Goal: Task Accomplishment & Management: Use online tool/utility

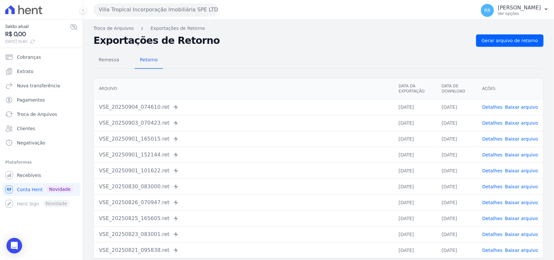
drag, startPoint x: 163, startPoint y: 14, endPoint x: 167, endPoint y: 38, distance: 24.8
click at [163, 14] on button "Villa Tropical Incorporação Imobiliária SPE LTDA" at bounding box center [155, 9] width 125 height 13
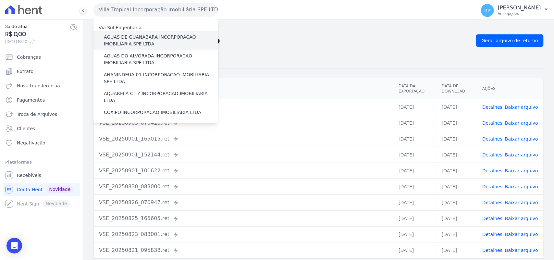
click at [129, 42] on label "AGUAS DE GUANABARA INCORPORACAO IMOBILIARIA SPE LTDA" at bounding box center [161, 41] width 114 height 14
click at [0, 0] on input "AGUAS DE GUANABARA INCORPORACAO IMOBILIARIA SPE LTDA" at bounding box center [0, 0] width 0 height 0
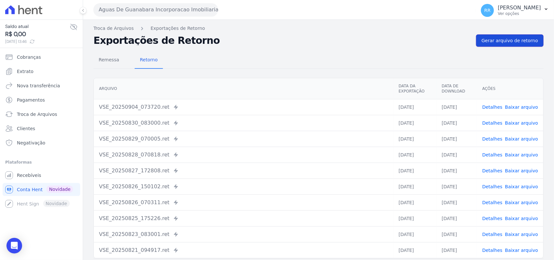
click at [517, 40] on span "Gerar arquivo de retorno" at bounding box center [510, 40] width 56 height 6
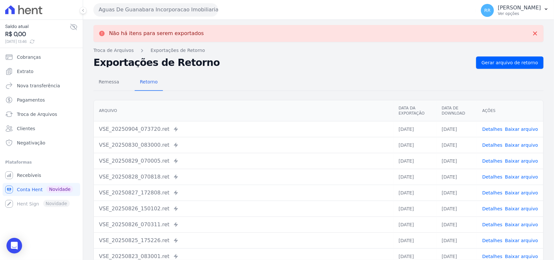
click at [185, 13] on button "Aguas De Guanabara Incorporacao Imobiliaria SPE LTDA" at bounding box center [155, 9] width 125 height 13
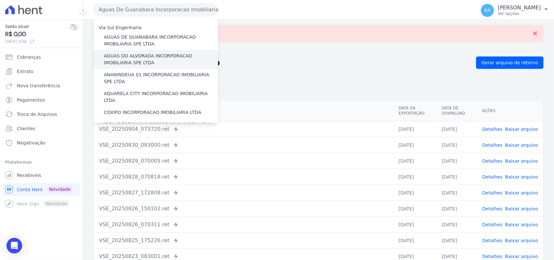
click at [132, 56] on label "AGUAS DO ALVORADA INCORPORACAO IMOBILIARIA SPE LTDA" at bounding box center [161, 60] width 114 height 14
click at [0, 0] on input "AGUAS DO ALVORADA INCORPORACAO IMOBILIARIA SPE LTDA" at bounding box center [0, 0] width 0 height 0
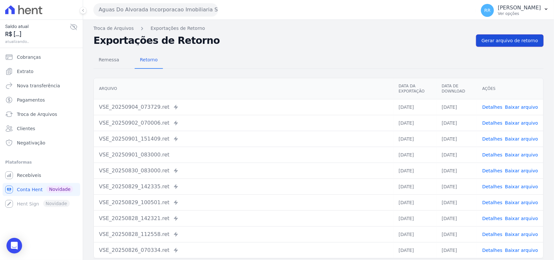
click at [482, 36] on link "Gerar arquivo de retorno" at bounding box center [509, 40] width 67 height 12
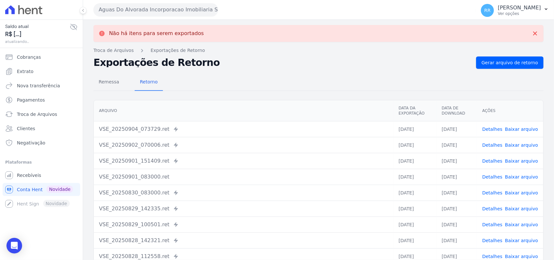
click at [131, 13] on button "Aguas Do Alvorada Incorporacao Imobiliaria SPE LTDA" at bounding box center [155, 9] width 125 height 13
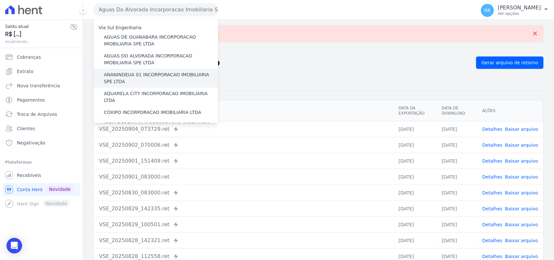
click at [138, 72] on label "ANANINDEUA 01 INCORPORACAO IMOBILIARIA SPE LTDA" at bounding box center [161, 78] width 114 height 14
click at [0, 0] on input "ANANINDEUA 01 INCORPORACAO IMOBILIARIA SPE LTDA" at bounding box center [0, 0] width 0 height 0
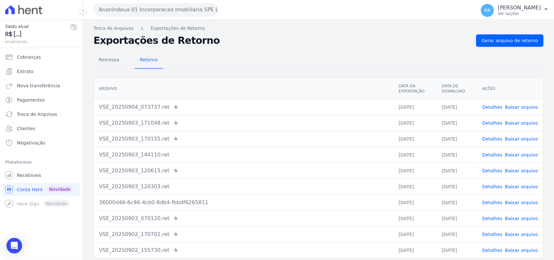
click at [534, 47] on div "Remessa Retorno [GEOGRAPHIC_DATA] Data da Exportação Data de Download Ações VSE…" at bounding box center [318, 164] width 450 height 235
click at [529, 43] on span "Gerar arquivo de retorno" at bounding box center [510, 40] width 56 height 6
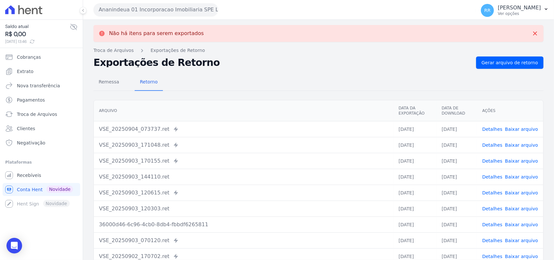
click at [136, 11] on button "Ananindeua 01 Incorporacao Imobiliaria SPE LTDA" at bounding box center [155, 9] width 125 height 13
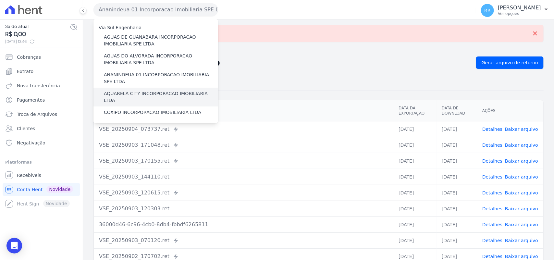
click at [127, 92] on label "AQUARELA CITY INCORPORACAO IMOBILIARIA LTDA" at bounding box center [161, 97] width 114 height 14
click at [0, 0] on input "AQUARELA CITY INCORPORACAO IMOBILIARIA LTDA" at bounding box center [0, 0] width 0 height 0
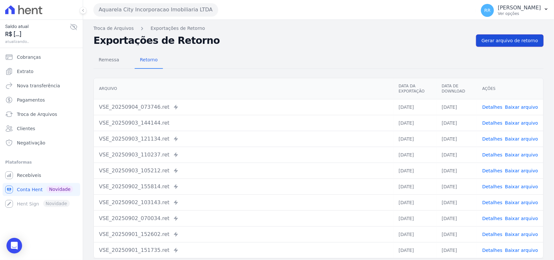
click at [495, 41] on span "Gerar arquivo de retorno" at bounding box center [510, 40] width 56 height 6
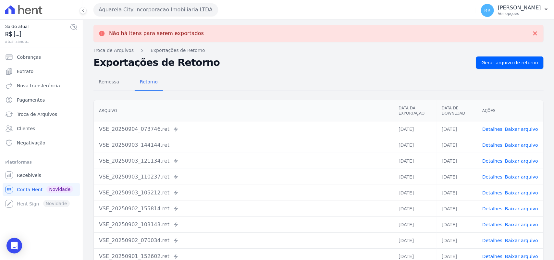
click at [164, 10] on button "Aquarela City Incorporacao Imobiliaria LTDA" at bounding box center [155, 9] width 125 height 13
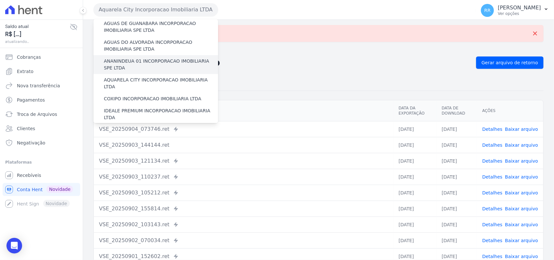
scroll to position [27, 0]
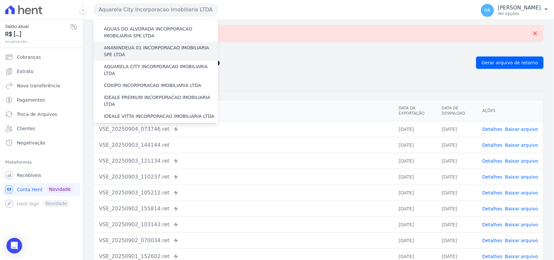
click at [143, 82] on label "COXIPO INCORPORACAO IMOBILIARIA LTDA" at bounding box center [152, 85] width 97 height 7
click at [0, 0] on input "COXIPO INCORPORACAO IMOBILIARIA LTDA" at bounding box center [0, 0] width 0 height 0
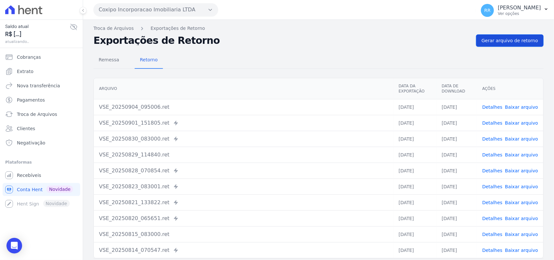
drag, startPoint x: 541, startPoint y: 36, endPoint x: 528, endPoint y: 38, distance: 13.4
click at [540, 36] on div "Troca de Arquivos Exportações de Retorno Exportações de Retorno Gerar arquivo d…" at bounding box center [318, 153] width 471 height 267
click at [528, 38] on span "Gerar arquivo de retorno" at bounding box center [510, 40] width 56 height 6
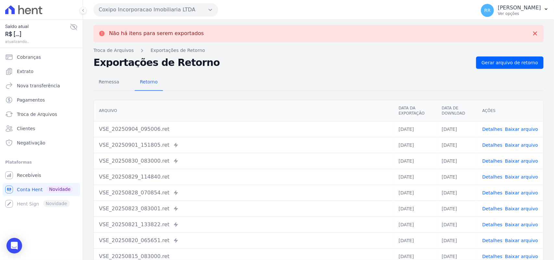
click at [150, 6] on button "Coxipo Incorporacao Imobiliaria LTDA" at bounding box center [155, 9] width 125 height 13
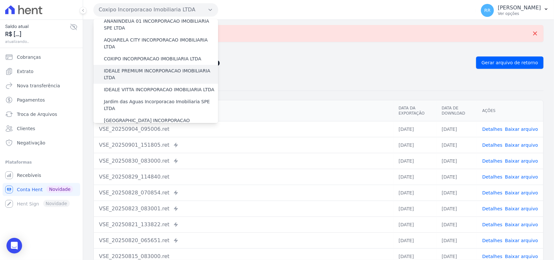
scroll to position [54, 0]
click at [149, 67] on label "IDEALE PREMIUM INCORPORACAO IMOBILIARIA LTDA" at bounding box center [161, 74] width 114 height 14
click at [0, 0] on input "IDEALE PREMIUM INCORPORACAO IMOBILIARIA LTDA" at bounding box center [0, 0] width 0 height 0
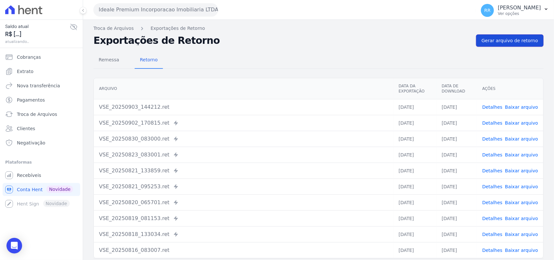
click at [520, 44] on link "Gerar arquivo de retorno" at bounding box center [509, 40] width 67 height 12
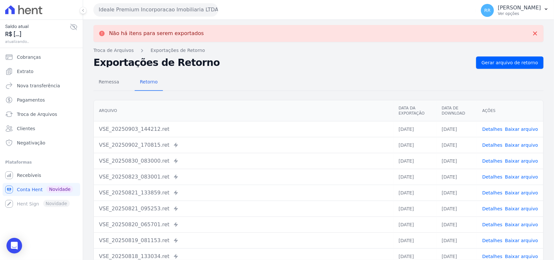
click at [144, 7] on button "Ideale Premium Incorporacao Imobiliaria LTDA" at bounding box center [155, 9] width 125 height 13
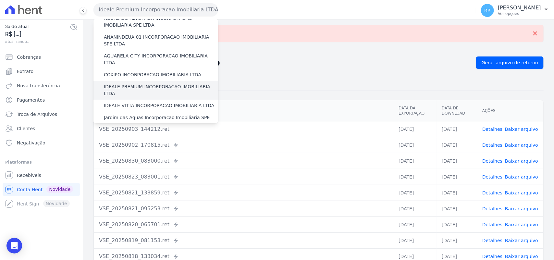
scroll to position [41, 0]
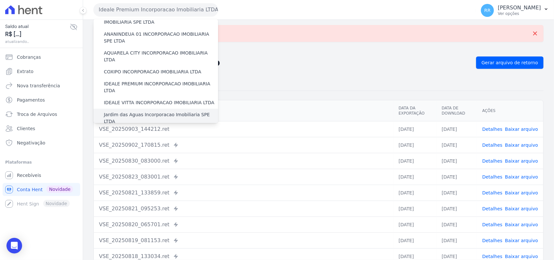
click at [127, 111] on label "Jardim das Aguas Incorporacao Imobiliaria SPE LTDA" at bounding box center [161, 118] width 114 height 14
click at [0, 0] on input "Jardim das Aguas Incorporacao Imobiliaria SPE LTDA" at bounding box center [0, 0] width 0 height 0
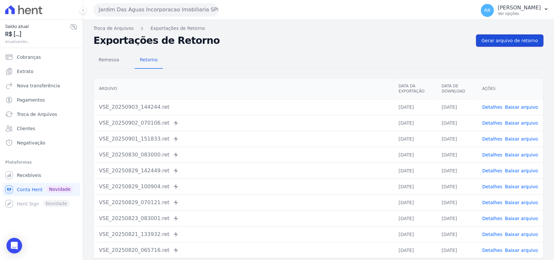
click at [489, 43] on span "Gerar arquivo de retorno" at bounding box center [510, 40] width 56 height 6
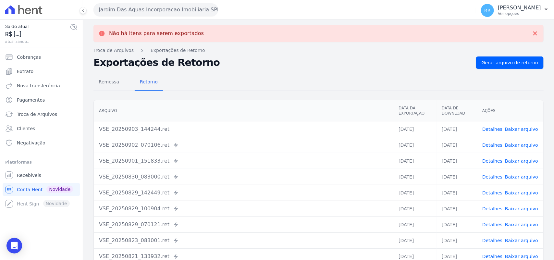
click at [143, 7] on button "Jardim Das Aguas Incorporacao Imobiliaria SPE LTDA" at bounding box center [155, 9] width 125 height 13
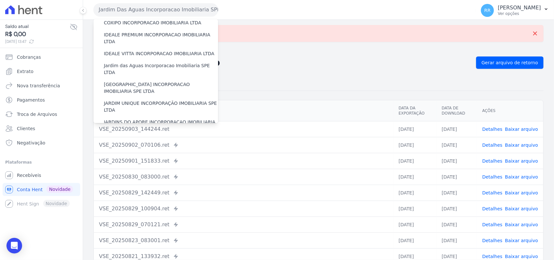
scroll to position [94, 0]
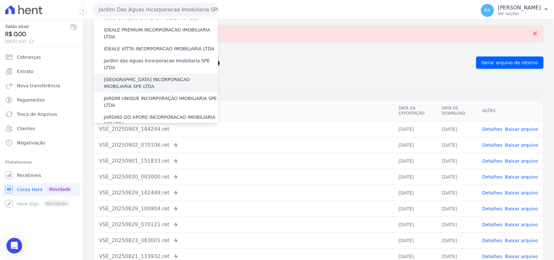
click at [135, 76] on label "[GEOGRAPHIC_DATA] INCORPORACAO IMOBILIARIA SPE LTDA" at bounding box center [161, 83] width 114 height 14
click at [0, 0] on input "[GEOGRAPHIC_DATA] INCORPORACAO IMOBILIARIA SPE LTDA" at bounding box center [0, 0] width 0 height 0
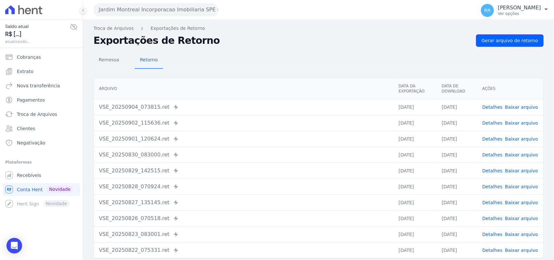
click at [505, 42] on span "Gerar arquivo de retorno" at bounding box center [510, 40] width 56 height 6
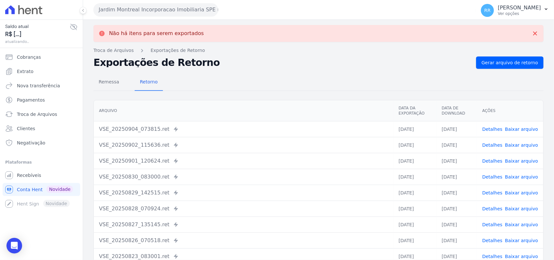
click at [148, 8] on button "Jardim Montreal Incorporacao Imobiliaria SPE LTDA" at bounding box center [155, 9] width 125 height 13
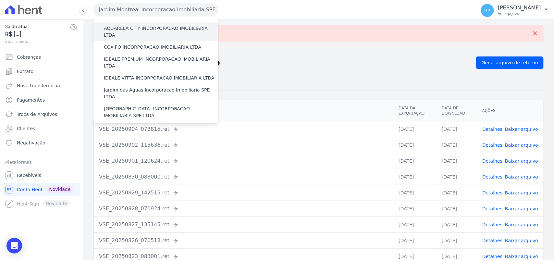
scroll to position [81, 0]
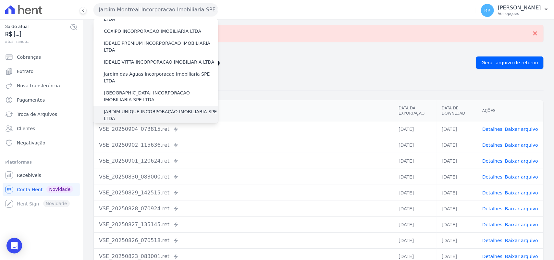
click at [139, 108] on label "JARDIM UNIQUE INCORPORAÇÃO IMOBILIARIA SPE LTDA" at bounding box center [161, 115] width 114 height 14
click at [0, 0] on input "JARDIM UNIQUE INCORPORAÇÃO IMOBILIARIA SPE LTDA" at bounding box center [0, 0] width 0 height 0
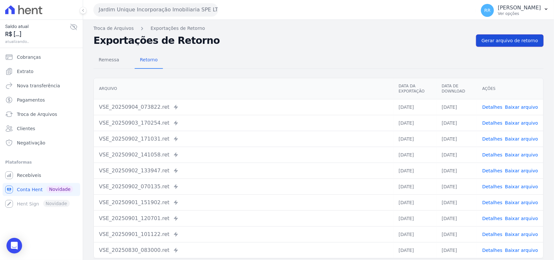
click at [511, 38] on span "Gerar arquivo de retorno" at bounding box center [510, 40] width 56 height 6
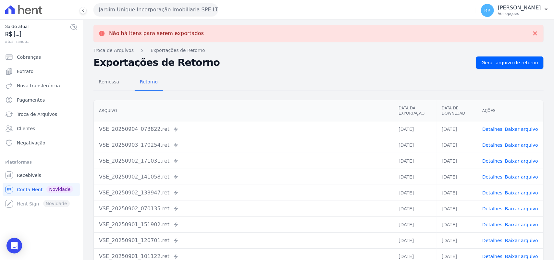
click at [156, 13] on button "Jardim Unique Incorporação Imobiliaria SPE LTDA" at bounding box center [155, 9] width 125 height 13
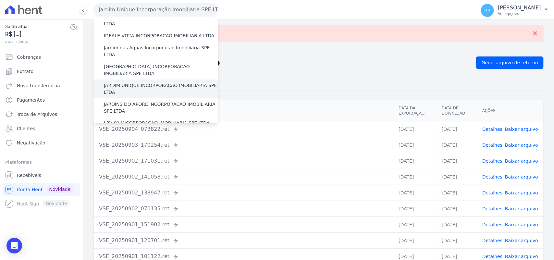
scroll to position [108, 0]
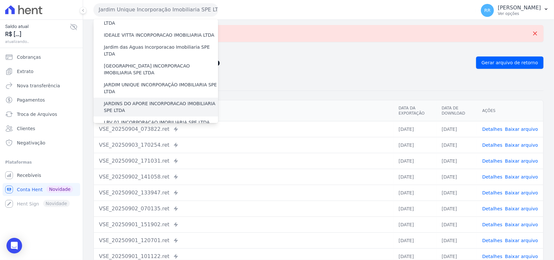
click at [132, 100] on label "JARDINS DO APORE INCORPORACAO IMOBILIARIA SPE LTDA" at bounding box center [161, 107] width 114 height 14
click at [0, 0] on input "JARDINS DO APORE INCORPORACAO IMOBILIARIA SPE LTDA" at bounding box center [0, 0] width 0 height 0
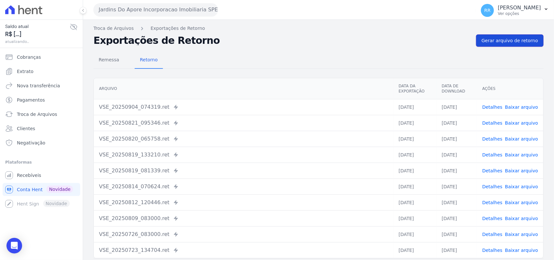
click at [518, 37] on link "Gerar arquivo de retorno" at bounding box center [509, 40] width 67 height 12
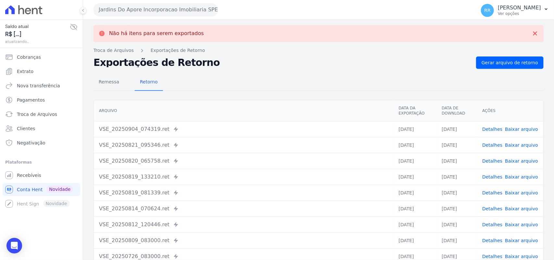
click at [120, 9] on button "Jardins Do Apore Incorporacao Imobiliaria SPE LTDA" at bounding box center [155, 9] width 125 height 13
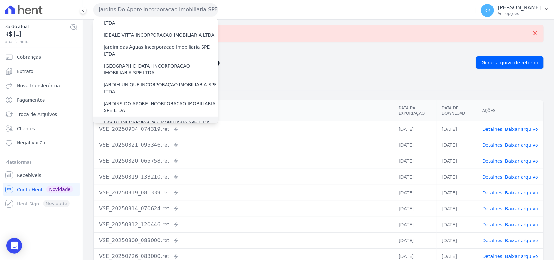
click at [136, 119] on label "LRV 01 INCORPORACAO IMOBILIARIA SPE LTDA" at bounding box center [157, 122] width 106 height 7
click at [0, 0] on input "LRV 01 INCORPORACAO IMOBILIARIA SPE LTDA" at bounding box center [0, 0] width 0 height 0
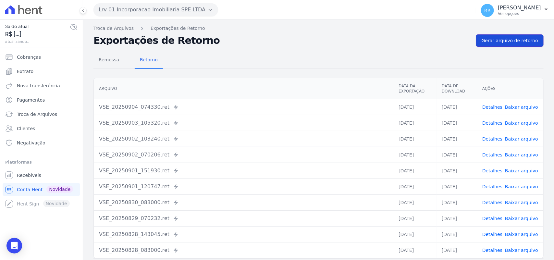
click at [502, 41] on span "Gerar arquivo de retorno" at bounding box center [510, 40] width 56 height 6
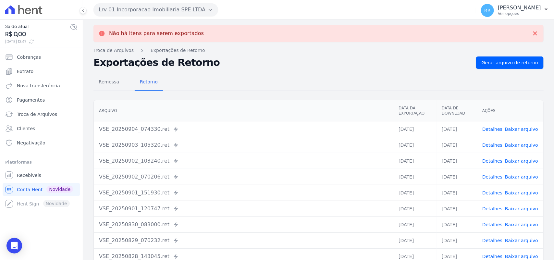
click at [130, 9] on button "Lrv 01 Incorporacao Imobiliaria SPE LTDA" at bounding box center [155, 9] width 125 height 13
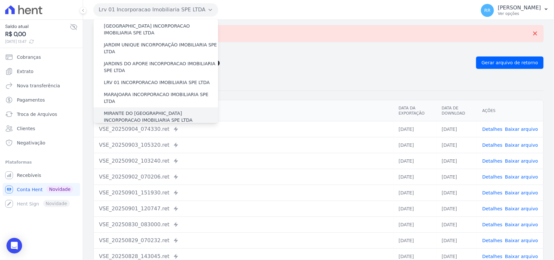
scroll to position [149, 0]
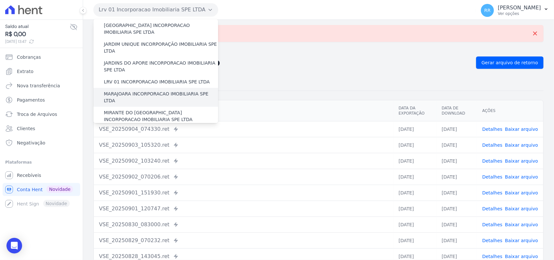
click at [138, 91] on label "MARAJOARA INCORPORACAO IMOBILIARIA SPE LTDA" at bounding box center [161, 98] width 114 height 14
click at [0, 0] on input "MARAJOARA INCORPORACAO IMOBILIARIA SPE LTDA" at bounding box center [0, 0] width 0 height 0
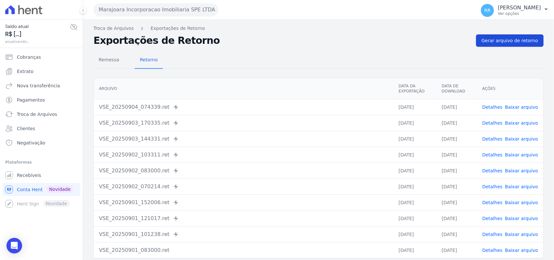
click at [511, 42] on span "Gerar arquivo de retorno" at bounding box center [510, 40] width 56 height 6
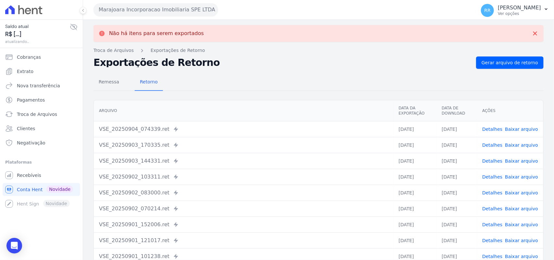
click at [138, 7] on button "Marajoara Incorporacao Imobiliaria SPE LTDA" at bounding box center [155, 9] width 125 height 13
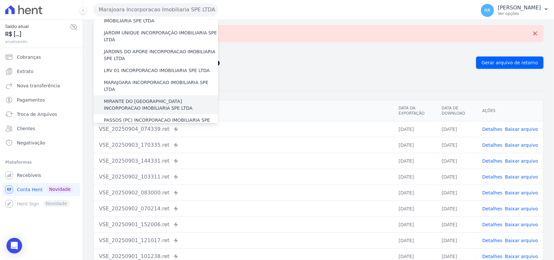
scroll to position [176, 0]
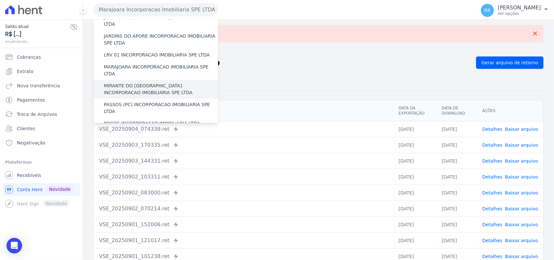
click at [145, 82] on label "MIRANTE DO [GEOGRAPHIC_DATA] INCORPORACAO IMOBILIARIA SPE LTDA" at bounding box center [161, 89] width 114 height 14
click at [0, 0] on input "MIRANTE DO [GEOGRAPHIC_DATA] INCORPORACAO IMOBILIARIA SPE LTDA" at bounding box center [0, 0] width 0 height 0
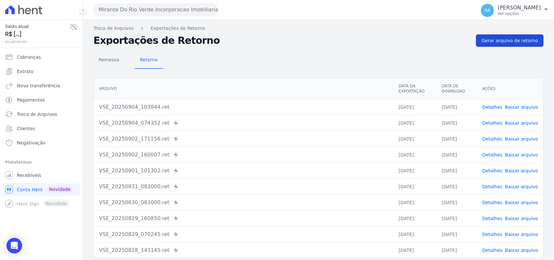
click at [506, 44] on span "Gerar arquivo de retorno" at bounding box center [510, 40] width 56 height 6
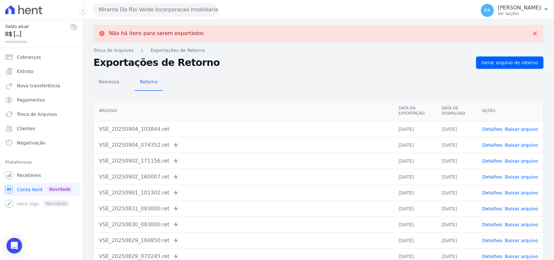
click at [139, 8] on button "Mirante Do Rio Verde Incorporacao Imobiliaria SPE LTDA" at bounding box center [155, 9] width 125 height 13
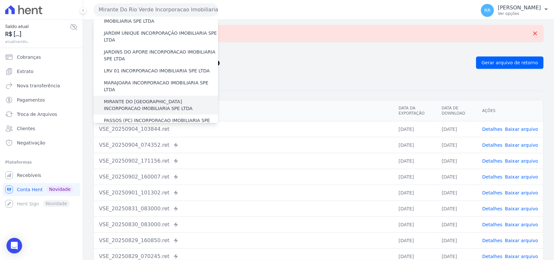
scroll to position [162, 0]
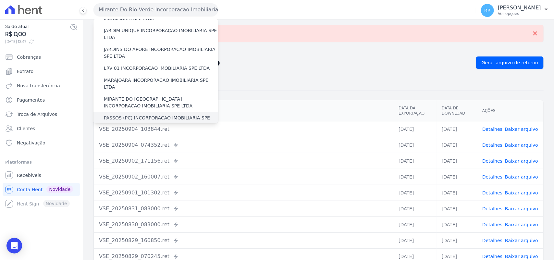
click at [125, 115] on label "PASSOS (PC) INCORPORACAO IMOBILIARIA SPE LTDA" at bounding box center [161, 122] width 114 height 14
click at [0, 0] on input "PASSOS (PC) INCORPORACAO IMOBILIARIA SPE LTDA" at bounding box center [0, 0] width 0 height 0
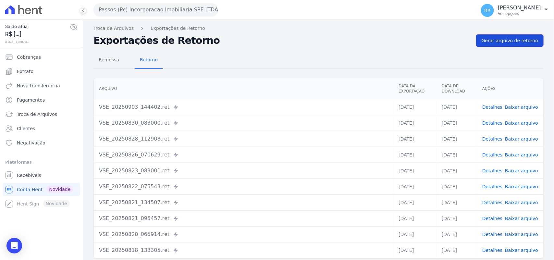
click at [511, 38] on span "Gerar arquivo de retorno" at bounding box center [510, 40] width 56 height 6
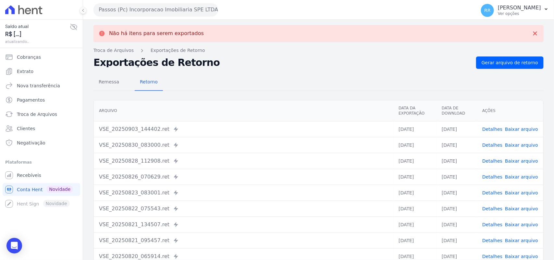
click at [138, 8] on button "Passos (Pc) Incorporacao Imobiliaria SPE LTDA" at bounding box center [155, 9] width 125 height 13
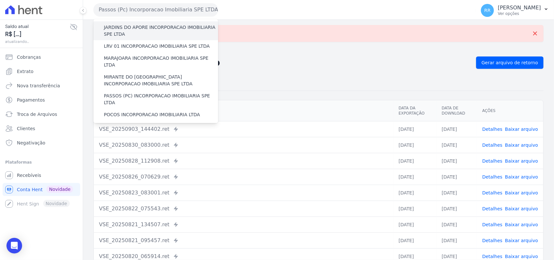
scroll to position [189, 0]
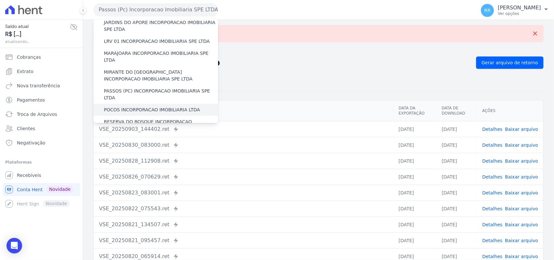
click at [123, 106] on label "POCOS INCORPORACAO IMOBILIARIA LTDA" at bounding box center [152, 109] width 96 height 7
click at [0, 0] on input "POCOS INCORPORACAO IMOBILIARIA LTDA" at bounding box center [0, 0] width 0 height 0
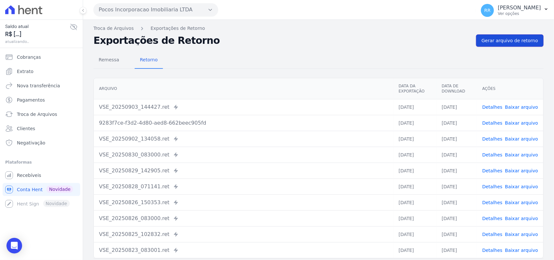
click at [515, 43] on span "Gerar arquivo de retorno" at bounding box center [510, 40] width 56 height 6
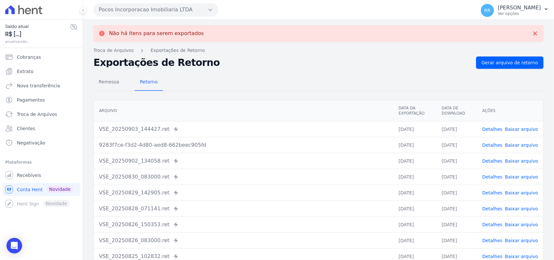
click at [140, 7] on button "Pocos Incorporacao Imobiliaria LTDA" at bounding box center [155, 9] width 125 height 13
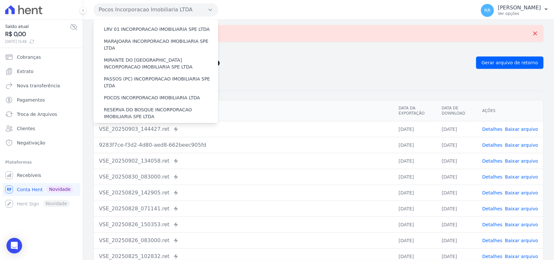
scroll to position [203, 0]
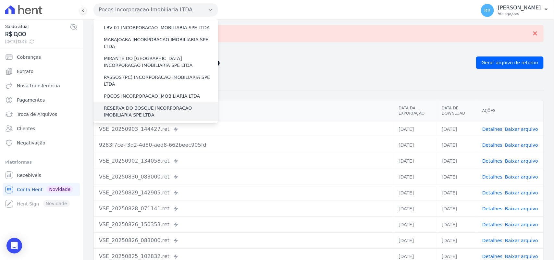
click at [129, 105] on label "RESERVA DO BOSQUE INCORPORACAO IMOBILIARIA SPE LTDA" at bounding box center [161, 112] width 114 height 14
click at [0, 0] on input "RESERVA DO BOSQUE INCORPORACAO IMOBILIARIA SPE LTDA" at bounding box center [0, 0] width 0 height 0
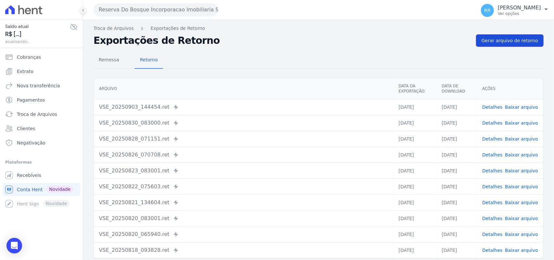
click at [502, 41] on span "Gerar arquivo de retorno" at bounding box center [510, 40] width 56 height 6
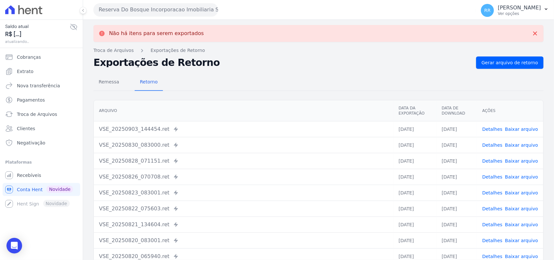
click at [135, 12] on button "Reserva Do Bosque Incorporacao Imobiliaria SPE LTDA" at bounding box center [155, 9] width 125 height 13
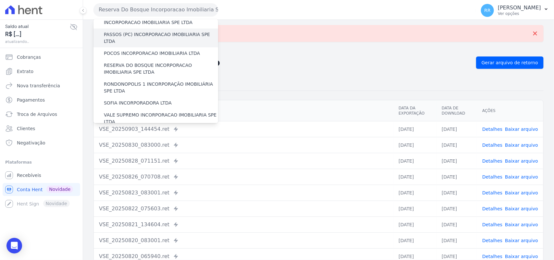
scroll to position [243, 0]
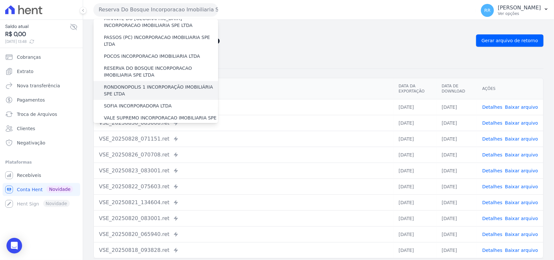
click at [133, 84] on label "RONDONOPOLIS 1 INCORPORAÇÃO IMOBILIÁRIA SPE LTDA" at bounding box center [161, 91] width 114 height 14
click at [0, 0] on input "RONDONOPOLIS 1 INCORPORAÇÃO IMOBILIÁRIA SPE LTDA" at bounding box center [0, 0] width 0 height 0
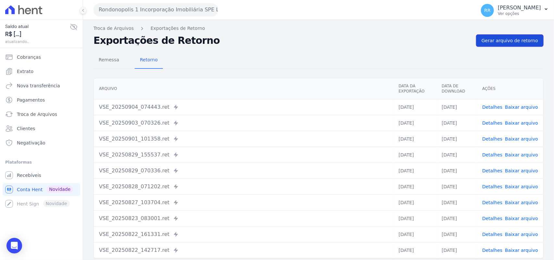
click at [497, 40] on span "Gerar arquivo de retorno" at bounding box center [510, 40] width 56 height 6
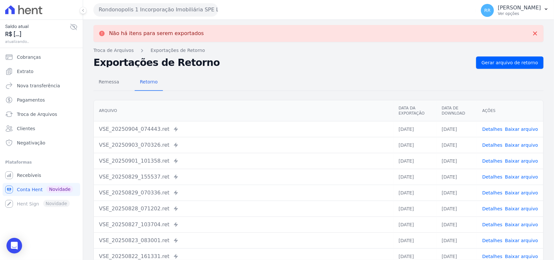
click at [157, 16] on button "Rondonopolis 1 Incorporação Imobiliária SPE LTDA" at bounding box center [155, 9] width 125 height 13
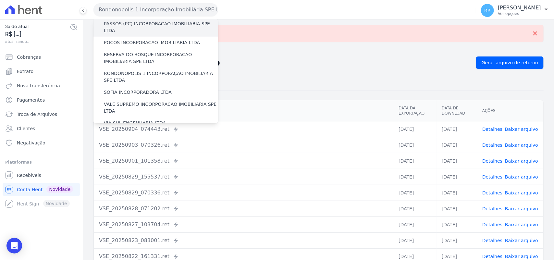
scroll to position [257, 0]
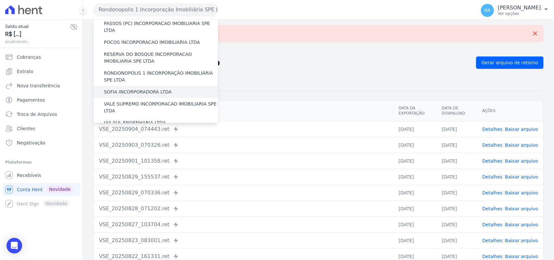
click at [133, 89] on label "SOFIA INCORPORADORA LTDA" at bounding box center [138, 92] width 68 height 7
click at [0, 0] on input "SOFIA INCORPORADORA LTDA" at bounding box center [0, 0] width 0 height 0
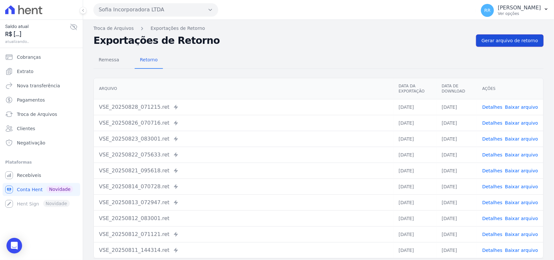
click at [513, 43] on span "Gerar arquivo de retorno" at bounding box center [510, 40] width 56 height 6
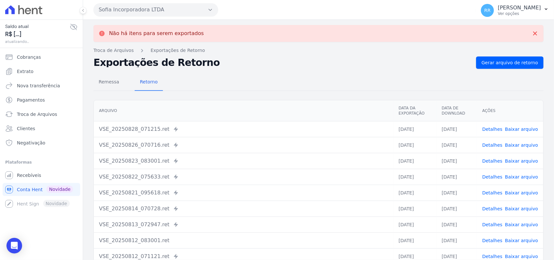
click at [129, 10] on button "Sofia Incorporadora LTDA" at bounding box center [155, 9] width 125 height 13
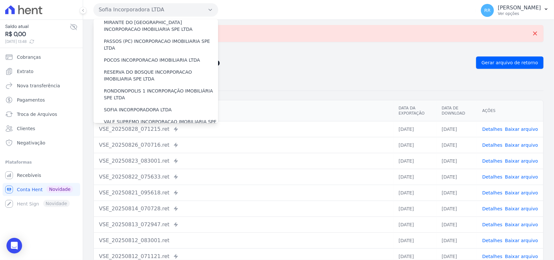
scroll to position [243, 0]
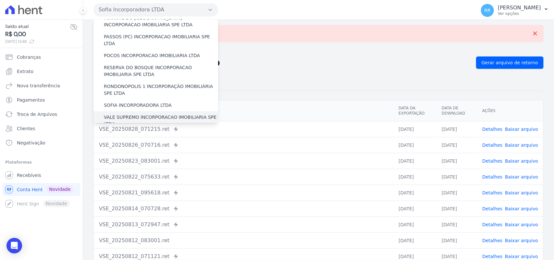
click at [133, 114] on label "VALE SUPREMO INCORPORACAO IMOBILIARIA SPE LTDA" at bounding box center [161, 121] width 114 height 14
click at [0, 0] on input "VALE SUPREMO INCORPORACAO IMOBILIARIA SPE LTDA" at bounding box center [0, 0] width 0 height 0
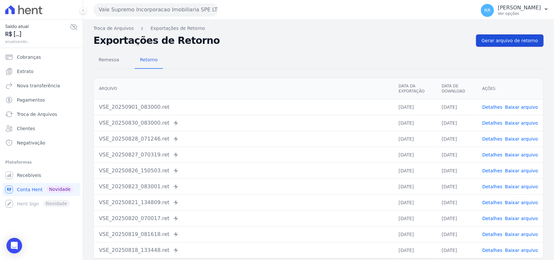
click at [503, 41] on span "Gerar arquivo de retorno" at bounding box center [510, 40] width 56 height 6
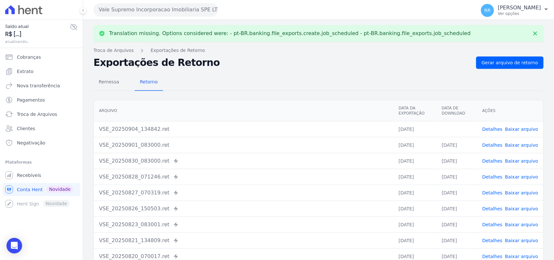
click at [513, 125] on td "Detalhes Baixar arquivo" at bounding box center [510, 129] width 66 height 16
click at [511, 130] on link "Baixar arquivo" at bounding box center [521, 129] width 33 height 5
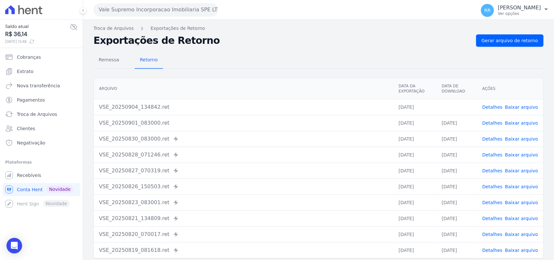
click at [304, 72] on div "Remessa Retorno [GEOGRAPHIC_DATA] Data da Exportação Data de Download Ações VSE…" at bounding box center [318, 164] width 450 height 235
click at [179, 10] on button "Vale Supremo Incorporacao Imobiliaria SPE LTDA" at bounding box center [155, 9] width 125 height 13
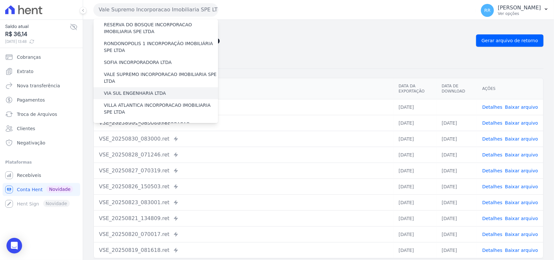
scroll to position [296, 0]
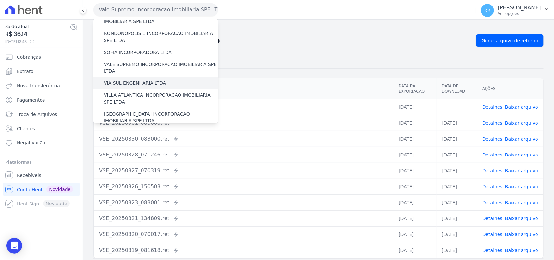
click at [128, 80] on label "VIA SUL ENGENHARIA LTDA" at bounding box center [135, 83] width 62 height 7
click at [0, 0] on input "VIA SUL ENGENHARIA LTDA" at bounding box center [0, 0] width 0 height 0
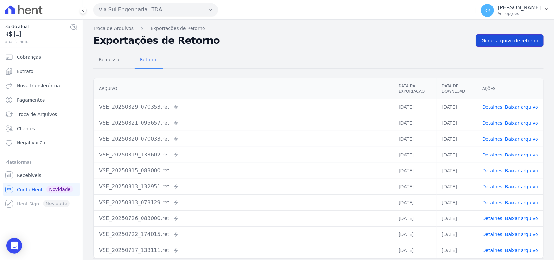
click at [503, 40] on span "Gerar arquivo de retorno" at bounding box center [510, 40] width 56 height 6
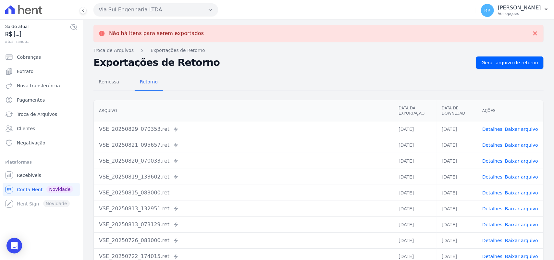
click at [131, 11] on button "Via Sul Engenharia LTDA" at bounding box center [155, 9] width 125 height 13
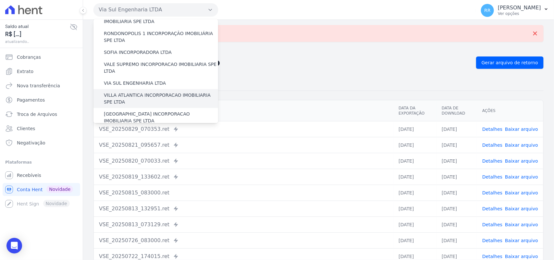
click at [134, 92] on label "VILLA ATLANTICA INCORPORACAO IMOBILIARIA SPE LTDA" at bounding box center [161, 99] width 114 height 14
click at [0, 0] on input "VILLA ATLANTICA INCORPORACAO IMOBILIARIA SPE LTDA" at bounding box center [0, 0] width 0 height 0
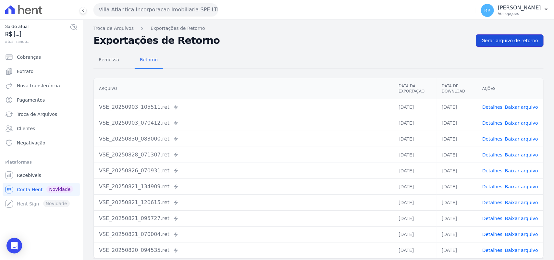
click at [531, 39] on span "Gerar arquivo de retorno" at bounding box center [510, 40] width 56 height 6
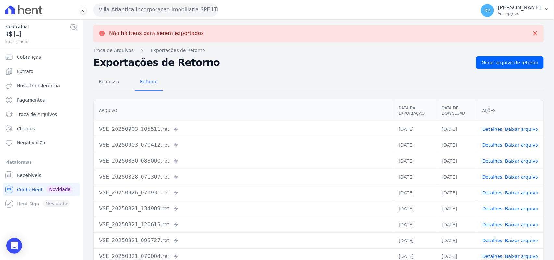
click at [147, 18] on div "Villa Atlantica Incorporacao Imobiliaria SPE LTDA Via Sul Engenharia AGUAS DE […" at bounding box center [283, 10] width 380 height 20
click at [157, 6] on button "Villa Atlantica Incorporacao Imobiliaria SPE LTDA" at bounding box center [155, 9] width 125 height 13
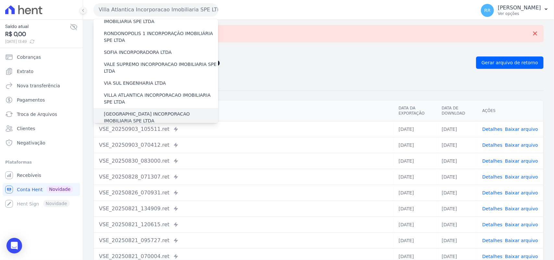
click at [131, 111] on label "[GEOGRAPHIC_DATA] INCORPORACAO IMOBILIARIA SPE LTDA" at bounding box center [161, 118] width 114 height 14
click at [0, 0] on input "[GEOGRAPHIC_DATA] INCORPORACAO IMOBILIARIA SPE LTDA" at bounding box center [0, 0] width 0 height 0
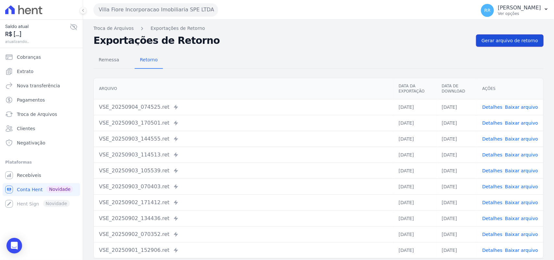
click at [513, 34] on link "Gerar arquivo de retorno" at bounding box center [509, 40] width 67 height 12
click at [508, 41] on span "Gerar arquivo de retorno" at bounding box center [510, 40] width 56 height 6
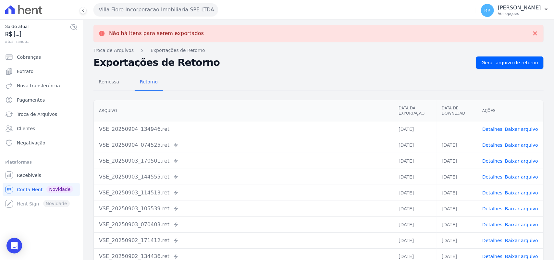
click at [137, 6] on button "Villa Fiore Incorporacao Imobiliaria SPE LTDA" at bounding box center [155, 9] width 125 height 13
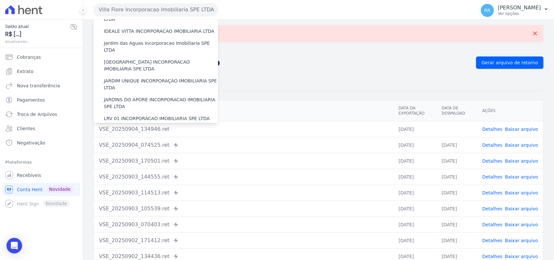
scroll to position [135, 0]
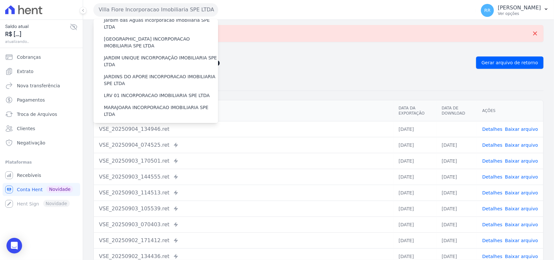
click at [523, 127] on link "Baixar arquivo" at bounding box center [521, 129] width 33 height 5
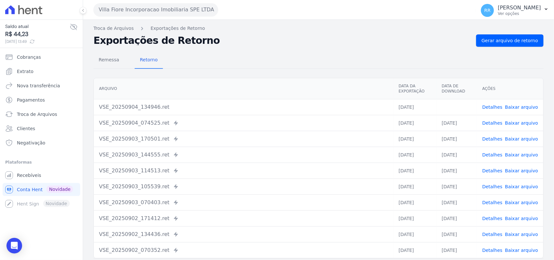
click at [139, 8] on button "Villa Fiore Incorporacao Imobiliaria SPE LTDA" at bounding box center [155, 9] width 125 height 13
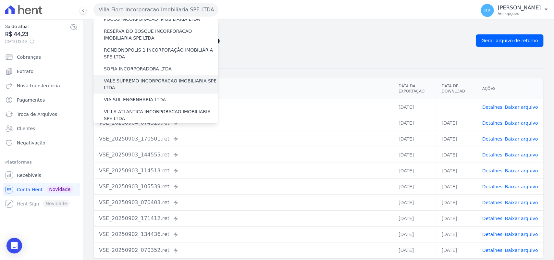
scroll to position [296, 0]
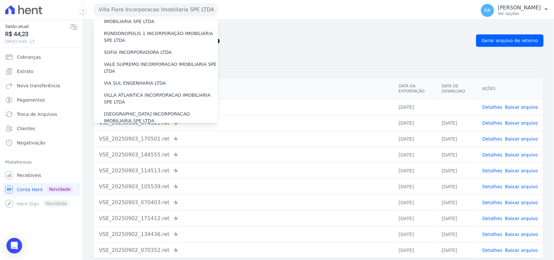
click at [148, 129] on label "VILLA TROPICAL INCORPORAÇÃO IMOBILIÁRIA SPE LTDA" at bounding box center [161, 136] width 114 height 14
click at [0, 0] on input "VILLA TROPICAL INCORPORAÇÃO IMOBILIÁRIA SPE LTDA" at bounding box center [0, 0] width 0 height 0
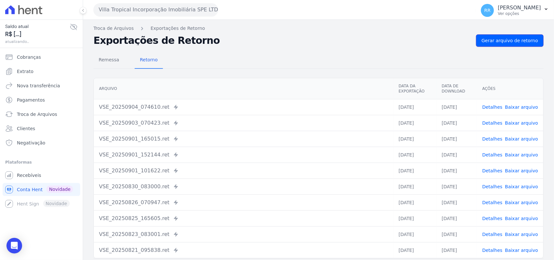
click at [519, 41] on span "Gerar arquivo de retorno" at bounding box center [510, 40] width 56 height 6
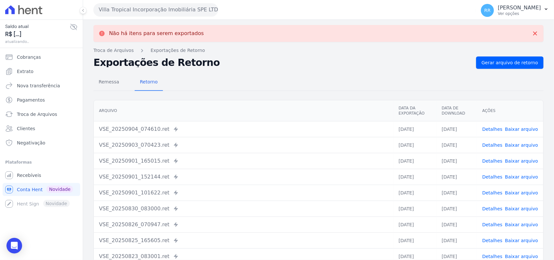
click at [159, 9] on button "Villa Tropical Incorporação Imobiliária SPE LTDA" at bounding box center [155, 9] width 125 height 13
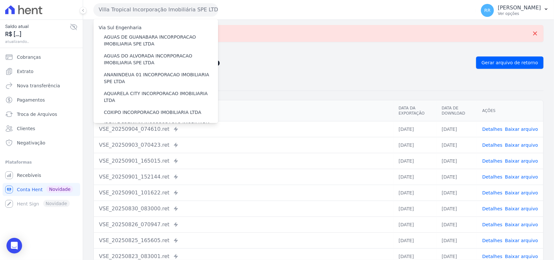
click at [327, 48] on nav "Troca de Arquivos Exportações de Retorno" at bounding box center [318, 50] width 450 height 7
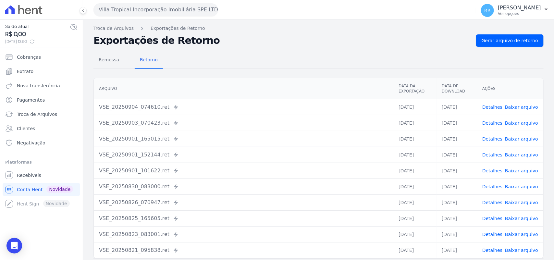
click at [221, 61] on div "Remessa Retorno" at bounding box center [318, 60] width 450 height 17
click at [134, 8] on button "Villa Tropical Incorporação Imobiliária SPE LTDA" at bounding box center [155, 9] width 125 height 13
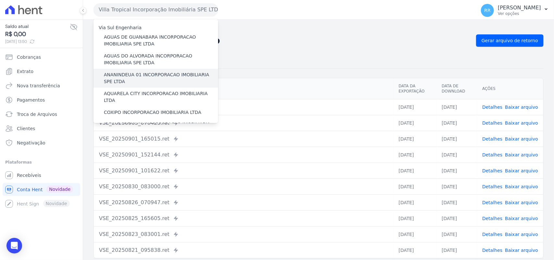
click at [152, 76] on label "ANANINDEUA 01 INCORPORACAO IMOBILIARIA SPE LTDA" at bounding box center [161, 78] width 114 height 14
click at [0, 0] on input "ANANINDEUA 01 INCORPORACAO IMOBILIARIA SPE LTDA" at bounding box center [0, 0] width 0 height 0
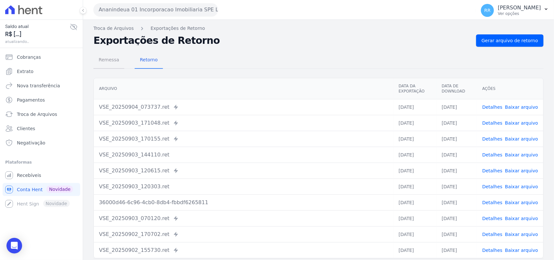
click at [107, 57] on span "Remessa" at bounding box center [109, 59] width 28 height 13
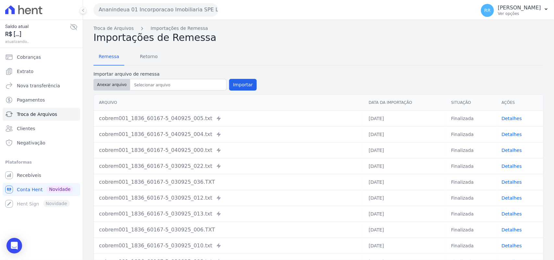
click at [115, 90] on button "Anexar arquivo" at bounding box center [111, 85] width 37 height 12
type input "cobrem001_1836_60167-5_040925_013.TXT"
click at [234, 79] on button "Importar" at bounding box center [243, 85] width 28 height 12
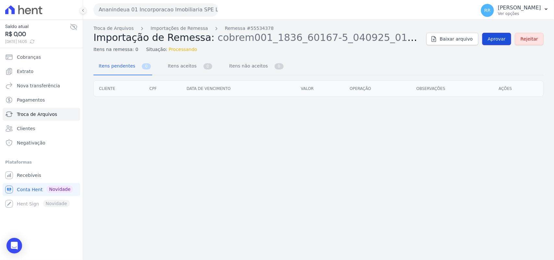
click at [496, 42] on span "Aprovar" at bounding box center [497, 39] width 18 height 6
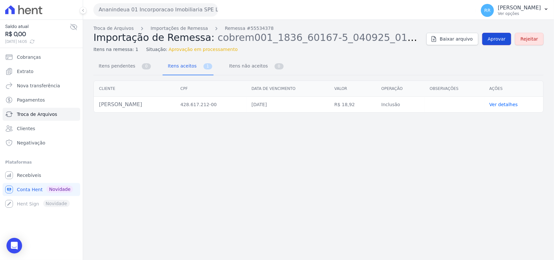
click at [497, 41] on span "Aprovar" at bounding box center [497, 39] width 18 height 6
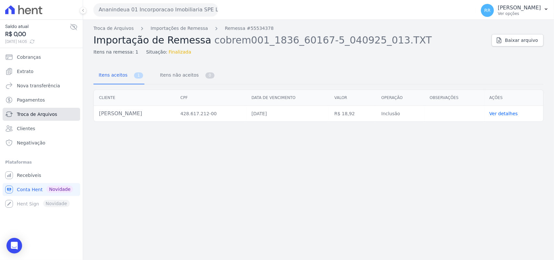
click at [51, 116] on span "Troca de Arquivos" at bounding box center [37, 114] width 40 height 6
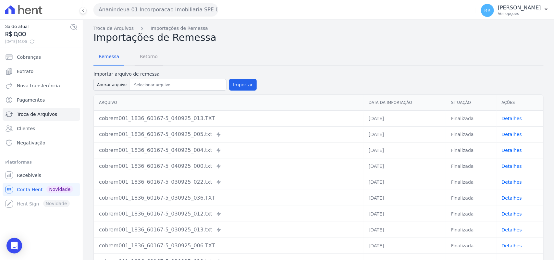
click at [147, 51] on span "Retorno" at bounding box center [149, 56] width 26 height 13
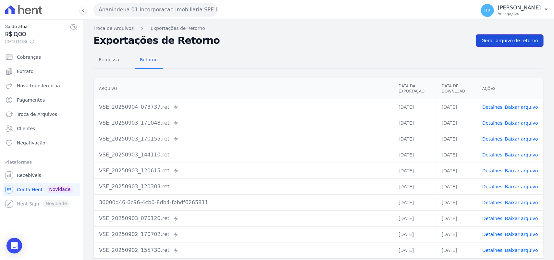
click at [508, 36] on link "Gerar arquivo de retorno" at bounding box center [509, 40] width 67 height 12
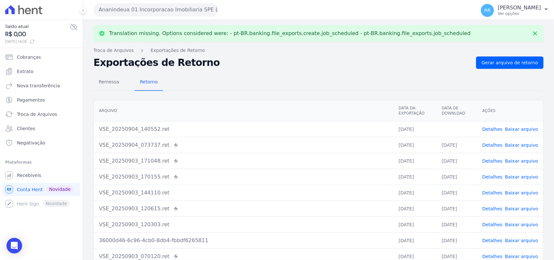
click at [514, 128] on link "Baixar arquivo" at bounding box center [521, 129] width 33 height 5
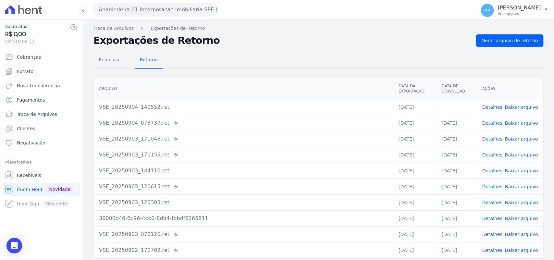
drag, startPoint x: 315, startPoint y: 56, endPoint x: 312, endPoint y: 49, distance: 7.7
click at [315, 56] on div "Remessa Retorno" at bounding box center [318, 60] width 450 height 17
